Goal: Information Seeking & Learning: Learn about a topic

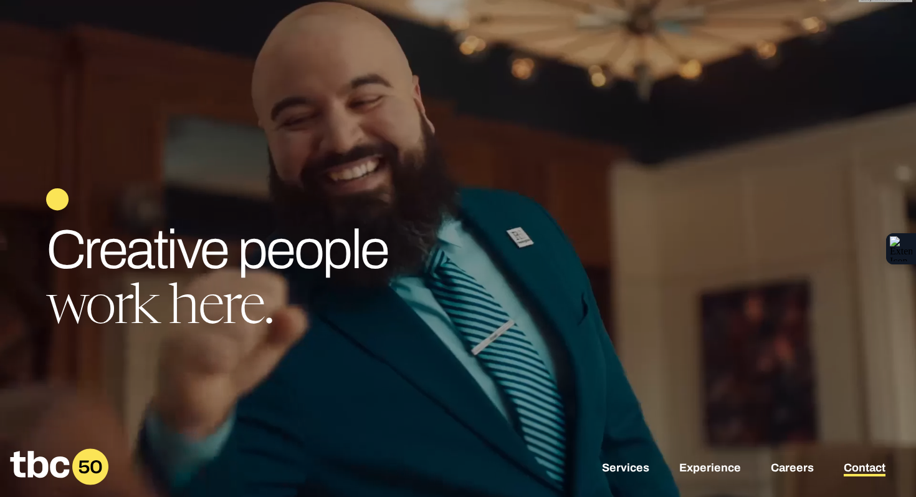
click at [844, 468] on link "Contact" at bounding box center [865, 468] width 42 height 15
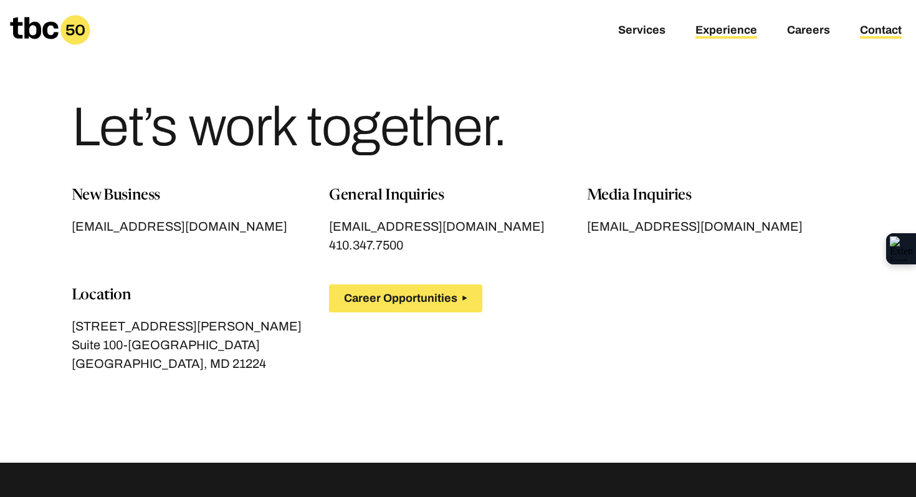
click at [727, 33] on link "Experience" at bounding box center [727, 31] width 62 height 15
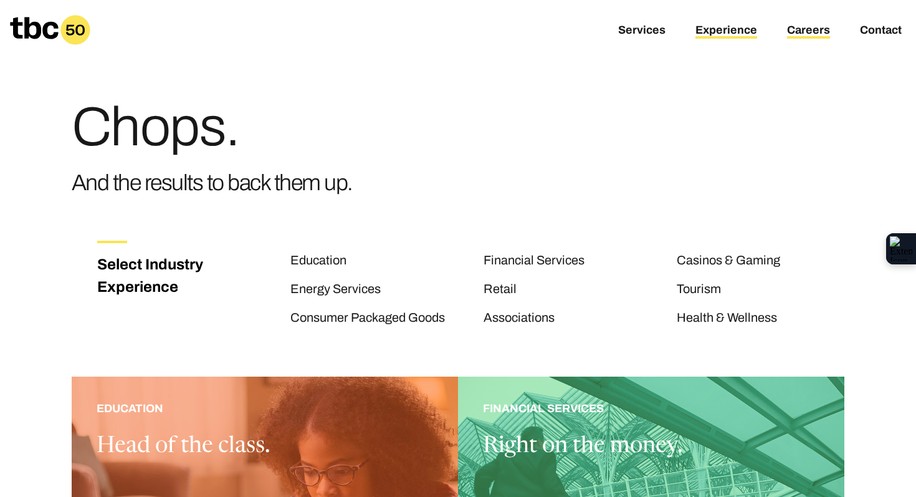
click at [787, 28] on link "Careers" at bounding box center [808, 31] width 43 height 15
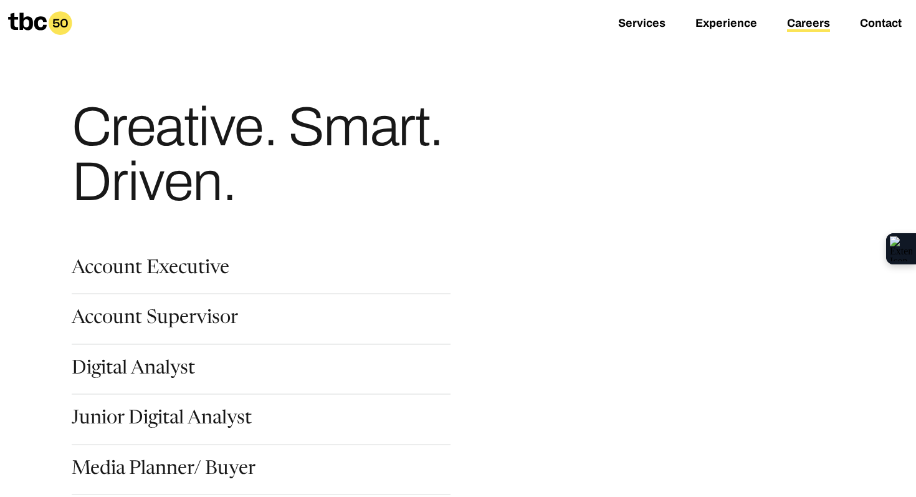
scroll to position [55, 0]
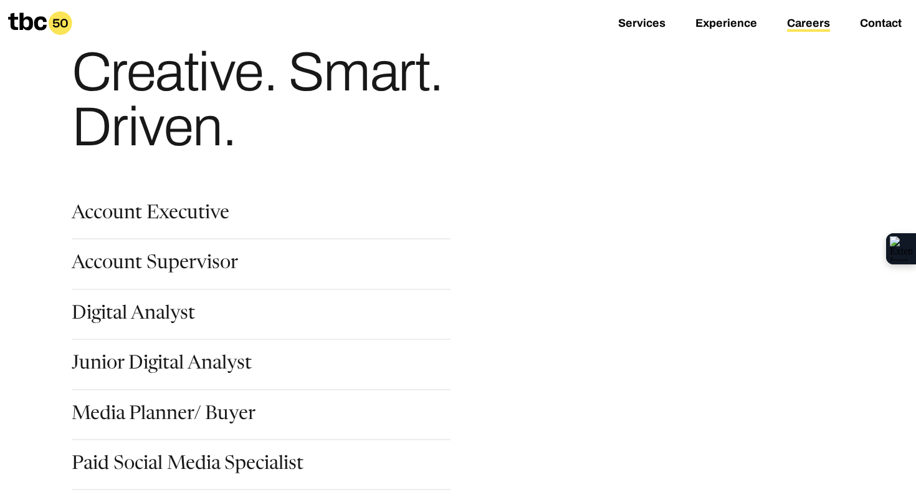
click at [118, 226] on div "Account Executive" at bounding box center [261, 221] width 379 height 35
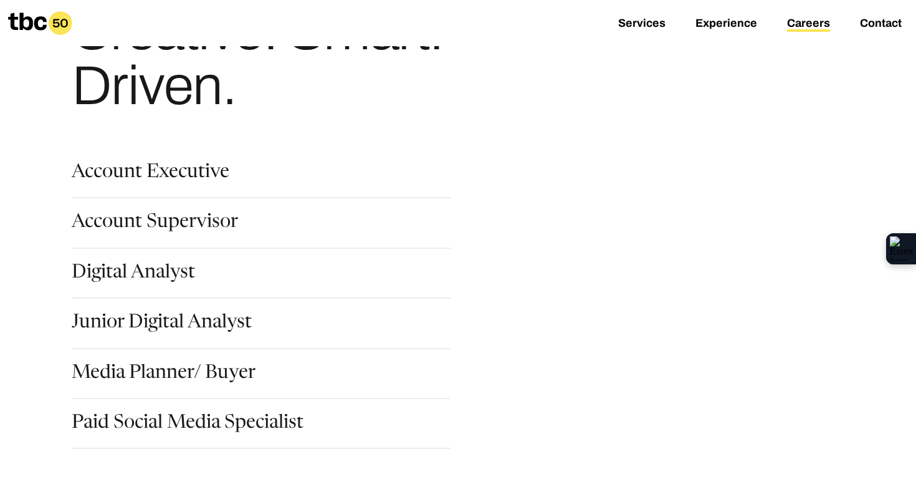
scroll to position [108, 0]
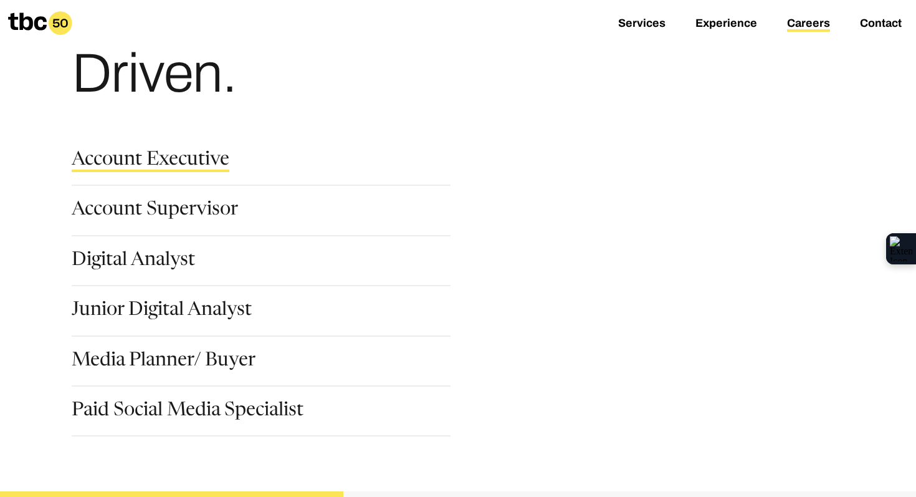
click at [109, 156] on link "Account Executive" at bounding box center [151, 161] width 158 height 21
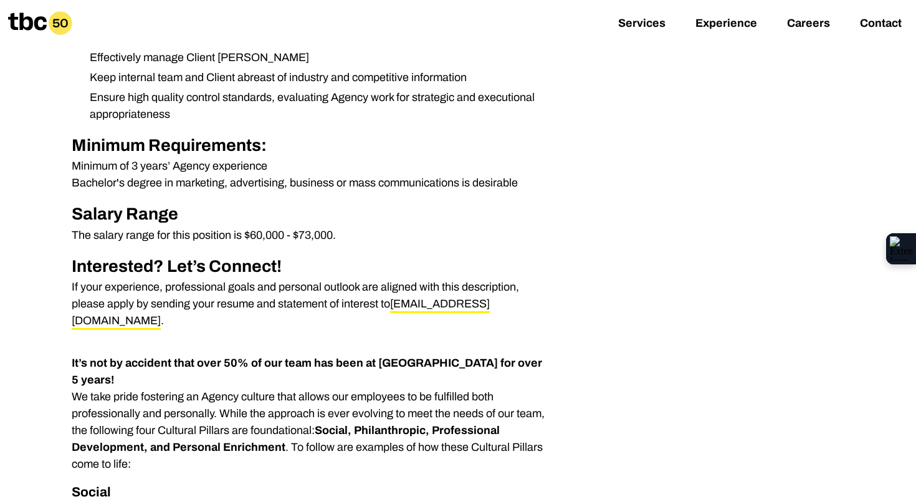
scroll to position [549, 0]
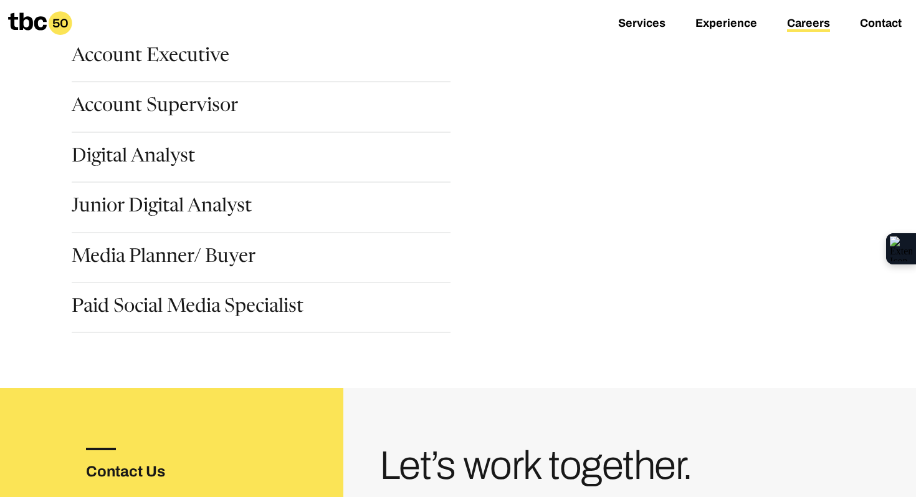
scroll to position [221, 0]
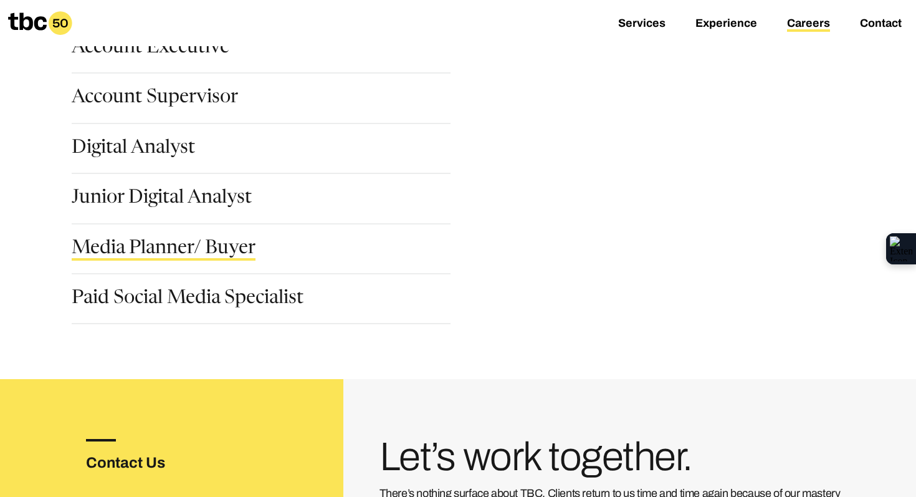
click at [99, 248] on link "Media Planner/ Buyer" at bounding box center [164, 249] width 184 height 21
